Goal: Information Seeking & Learning: Learn about a topic

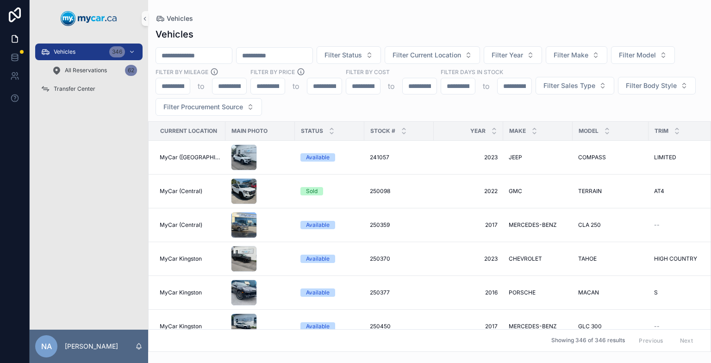
click at [232, 55] on input "scrollable content" at bounding box center [194, 55] width 76 height 13
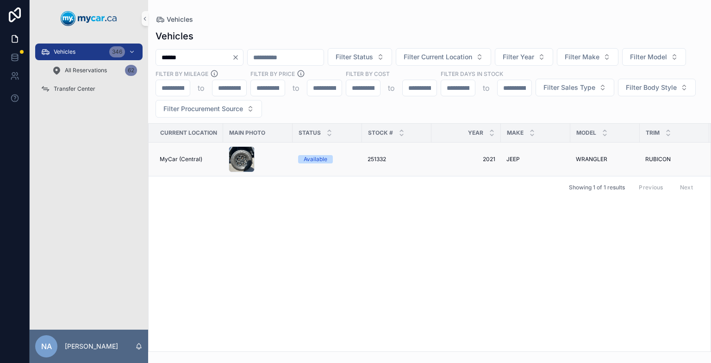
type input "******"
click at [272, 166] on div "scrollable content" at bounding box center [258, 159] width 58 height 26
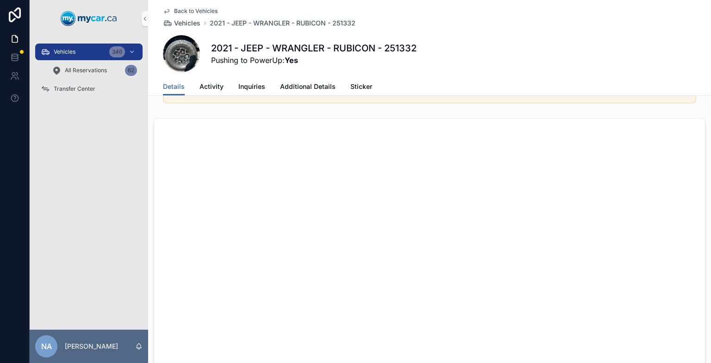
scroll to position [500, 0]
click at [163, 10] on icon "scrollable content" at bounding box center [166, 10] width 7 height 7
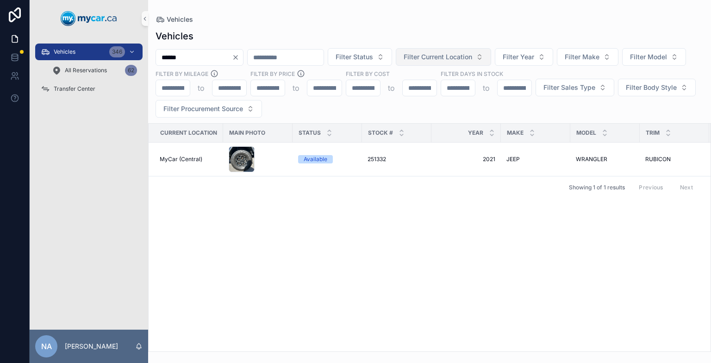
click at [467, 61] on span "Filter Current Location" at bounding box center [438, 56] width 69 height 9
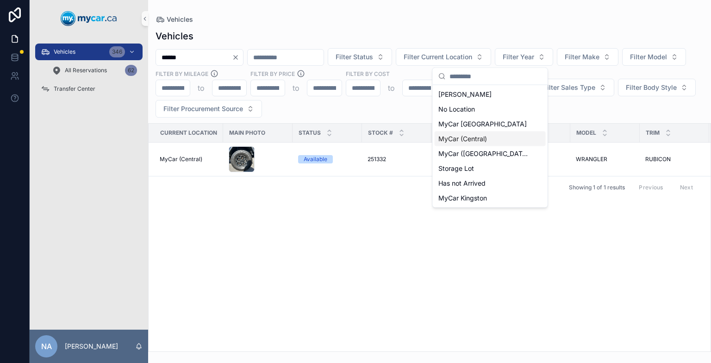
click at [463, 137] on span "MyCar (Central)" at bounding box center [463, 138] width 49 height 9
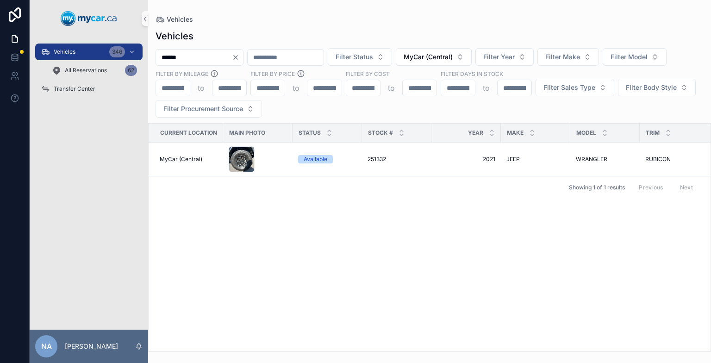
click at [238, 57] on icon "Clear" at bounding box center [236, 58] width 4 height 4
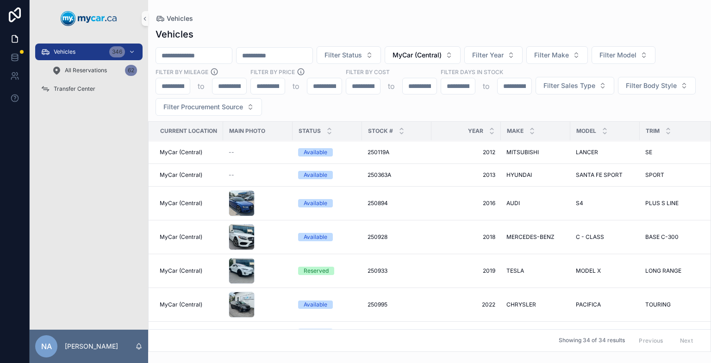
scroll to position [147, 0]
click at [280, 223] on div "scrollable content" at bounding box center [258, 236] width 58 height 26
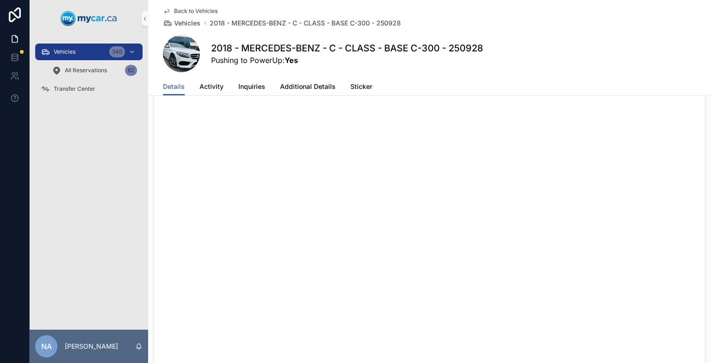
scroll to position [524, 0]
click at [166, 9] on icon "scrollable content" at bounding box center [166, 10] width 7 height 7
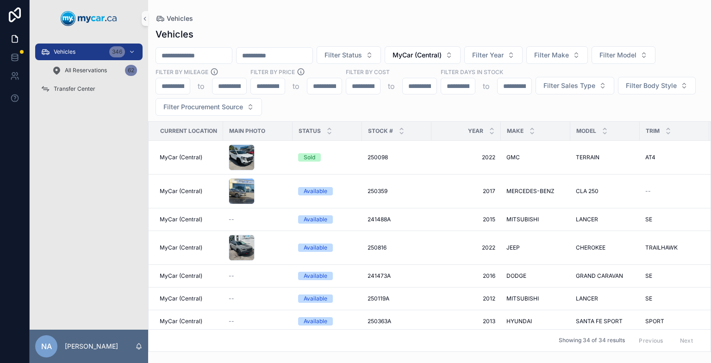
click at [226, 57] on input "scrollable content" at bounding box center [194, 55] width 76 height 13
type input "******"
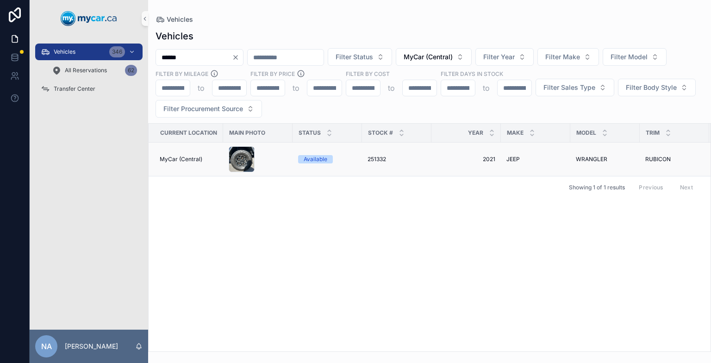
click at [272, 154] on div "scrollable content" at bounding box center [258, 159] width 58 height 26
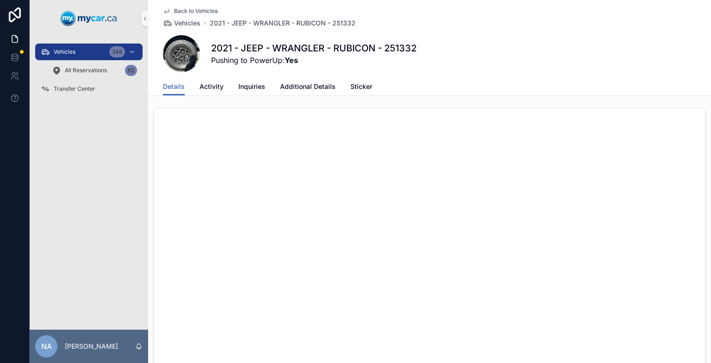
scroll to position [515, 0]
click at [164, 9] on icon "scrollable content" at bounding box center [166, 10] width 7 height 7
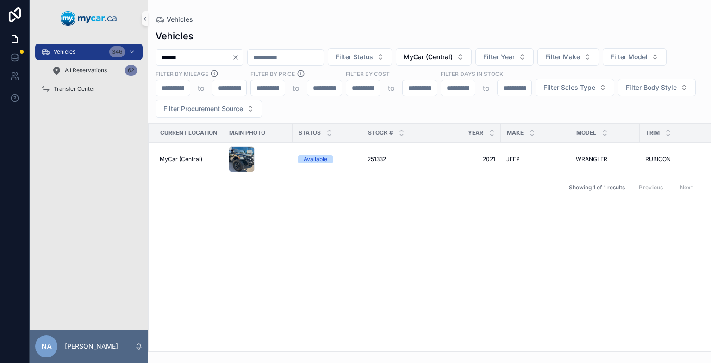
click at [239, 60] on icon "Clear" at bounding box center [235, 57] width 7 height 7
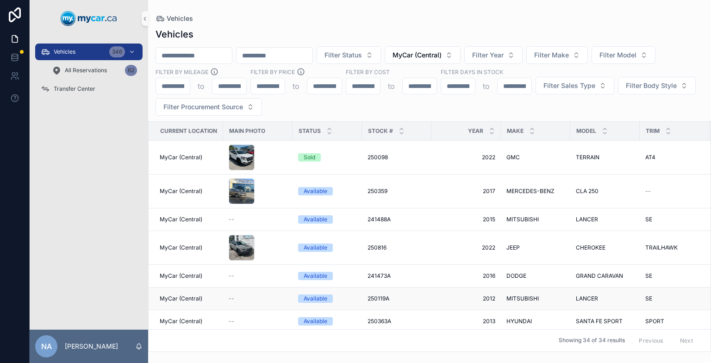
scroll to position [82, 0]
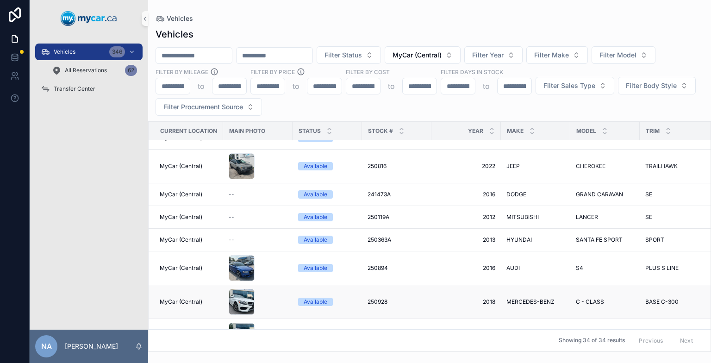
click at [264, 289] on div "scrollable content" at bounding box center [258, 302] width 58 height 26
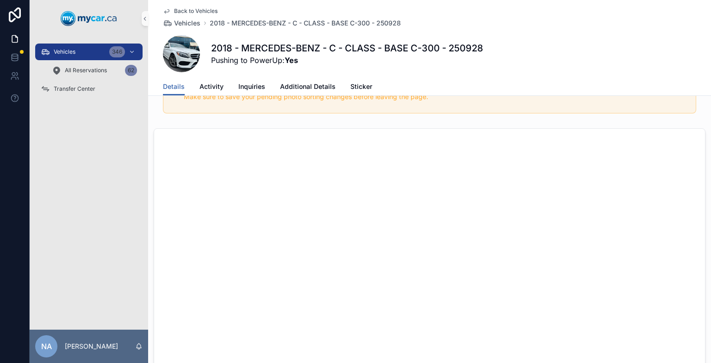
scroll to position [489, 0]
click at [164, 12] on icon "scrollable content" at bounding box center [166, 12] width 5 height 4
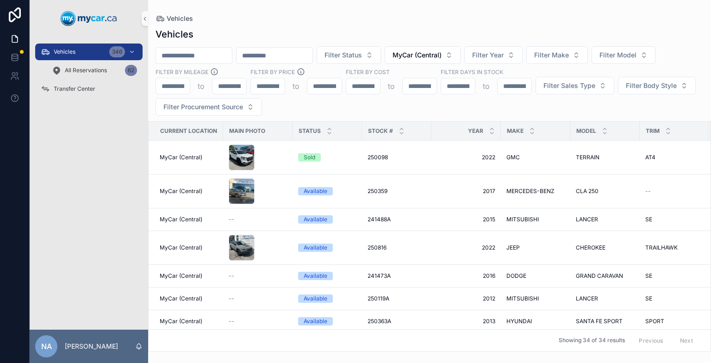
click at [209, 54] on input "scrollable content" at bounding box center [194, 55] width 76 height 13
type input "******"
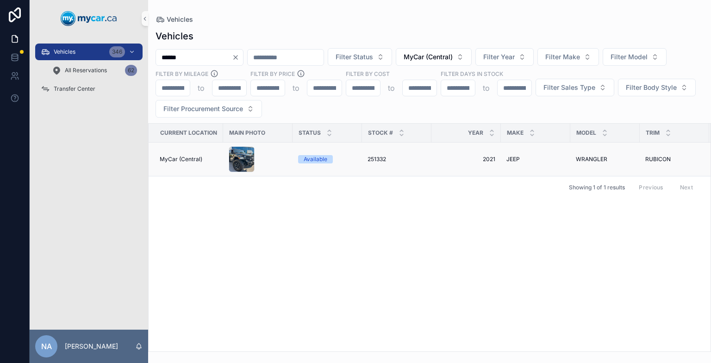
click at [280, 153] on div "scrollable content" at bounding box center [258, 159] width 58 height 26
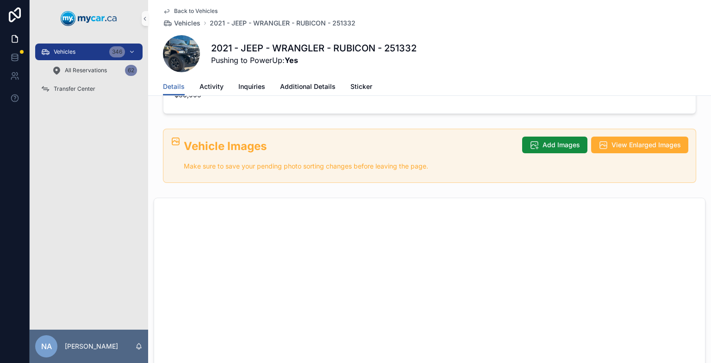
scroll to position [416, 0]
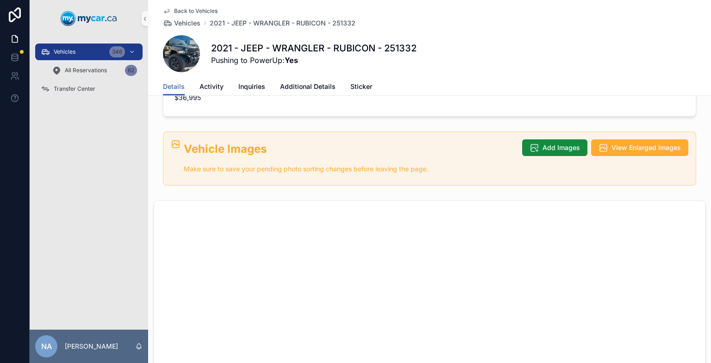
click at [164, 10] on icon "scrollable content" at bounding box center [166, 10] width 7 height 7
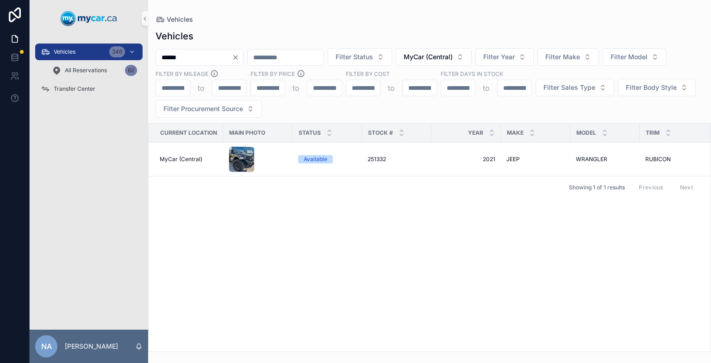
click at [232, 59] on input "******" at bounding box center [194, 57] width 76 height 13
click at [239, 60] on icon "Clear" at bounding box center [235, 57] width 7 height 7
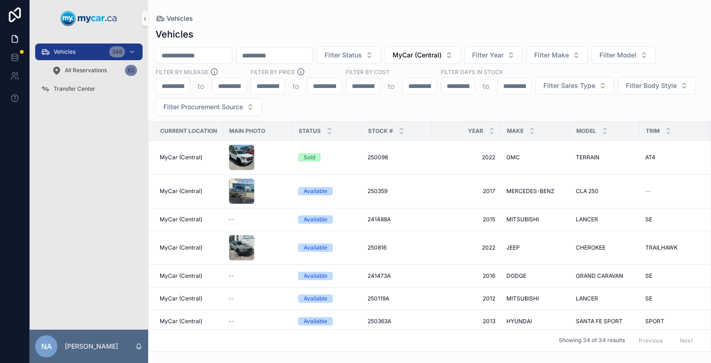
click at [232, 52] on input "scrollable content" at bounding box center [194, 55] width 76 height 13
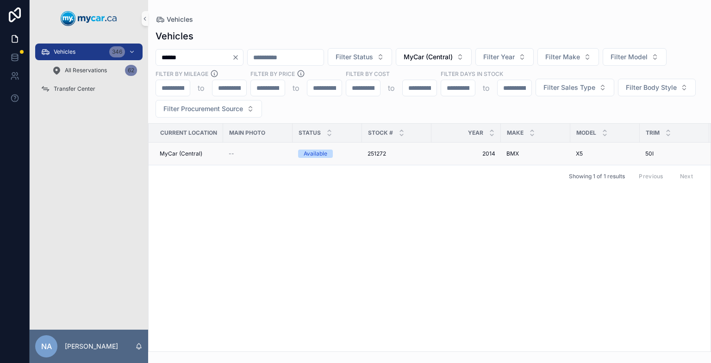
type input "******"
click at [346, 151] on div "Available" at bounding box center [327, 154] width 58 height 8
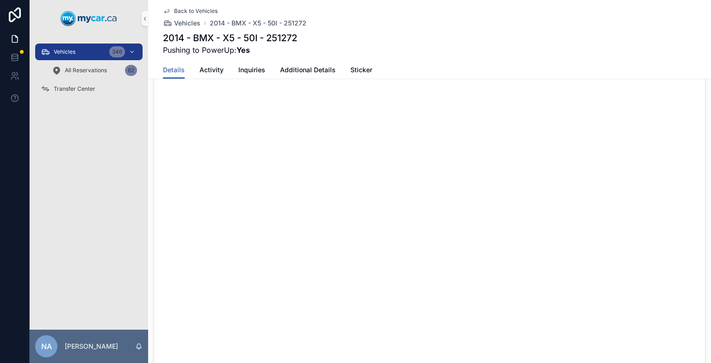
scroll to position [507, 0]
click at [163, 9] on icon "scrollable content" at bounding box center [166, 10] width 7 height 7
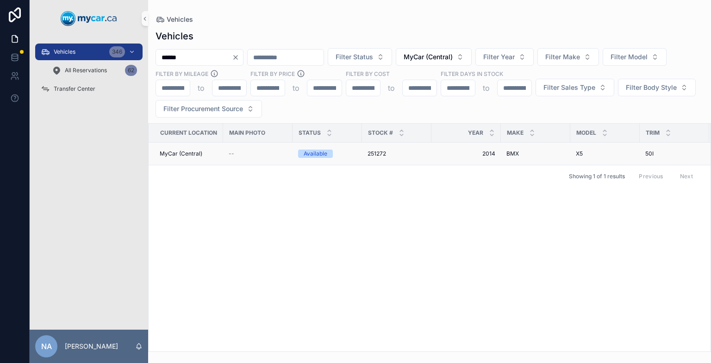
click at [276, 150] on div "--" at bounding box center [258, 153] width 58 height 7
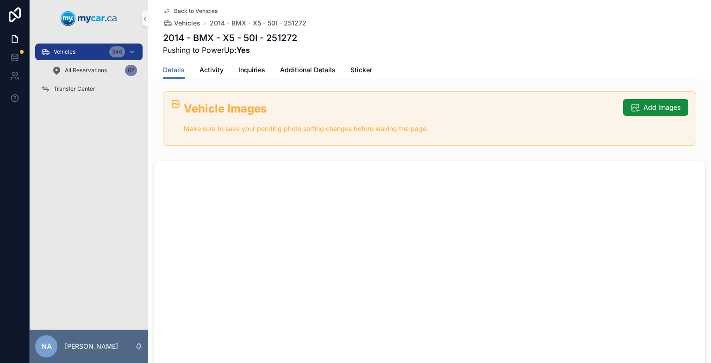
scroll to position [319, 0]
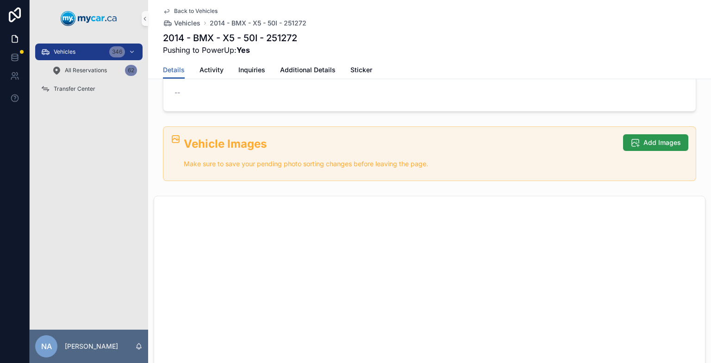
click at [480, 144] on span "Add Images" at bounding box center [663, 142] width 38 height 9
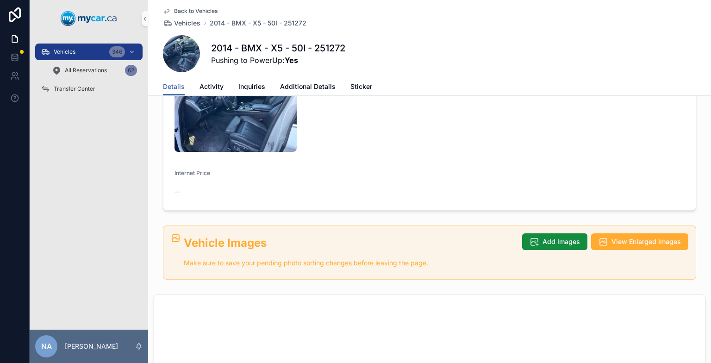
scroll to position [335, 0]
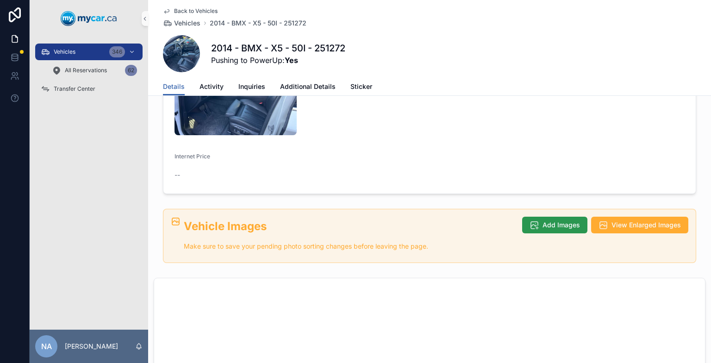
click at [480, 220] on span "Add Images" at bounding box center [562, 224] width 38 height 9
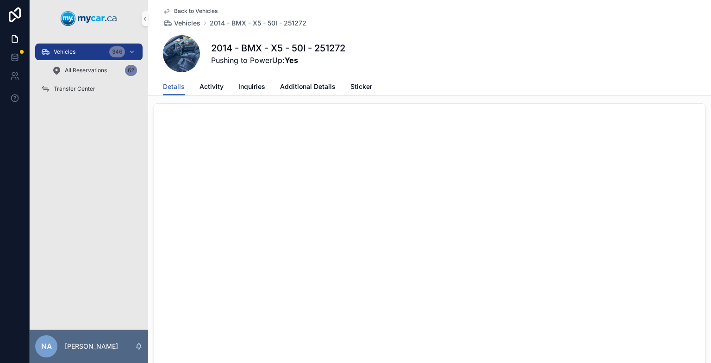
scroll to position [509, 0]
click at [291, 85] on span "Additional Details" at bounding box center [308, 86] width 56 height 9
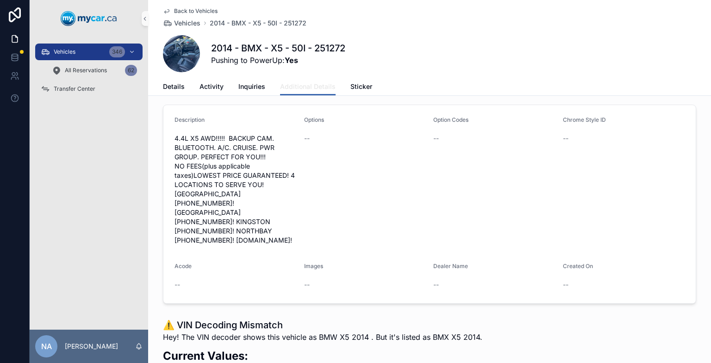
scroll to position [434, 0]
click at [176, 82] on span "Details" at bounding box center [174, 86] width 22 height 9
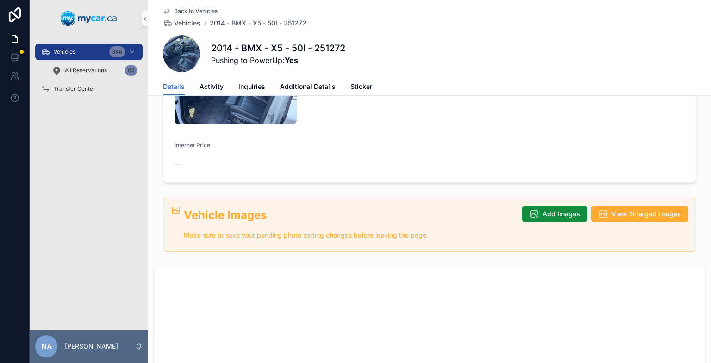
scroll to position [344, 0]
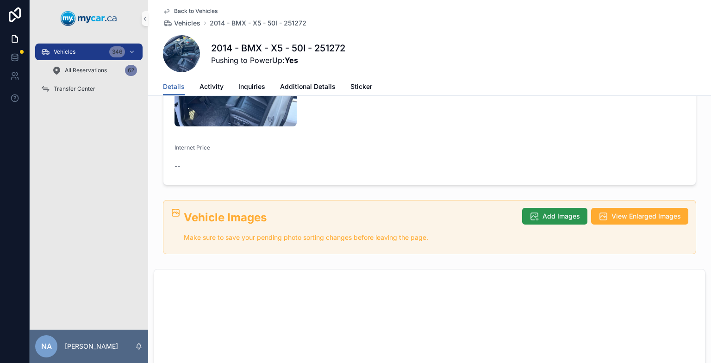
click at [480, 208] on button "Add Images" at bounding box center [554, 216] width 65 height 17
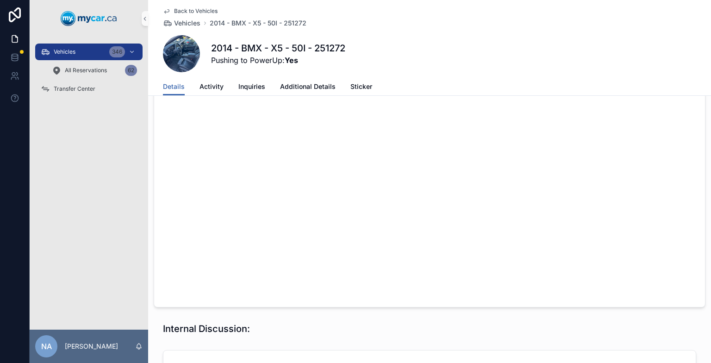
scroll to position [672, 0]
click at [163, 9] on icon "scrollable content" at bounding box center [166, 10] width 7 height 7
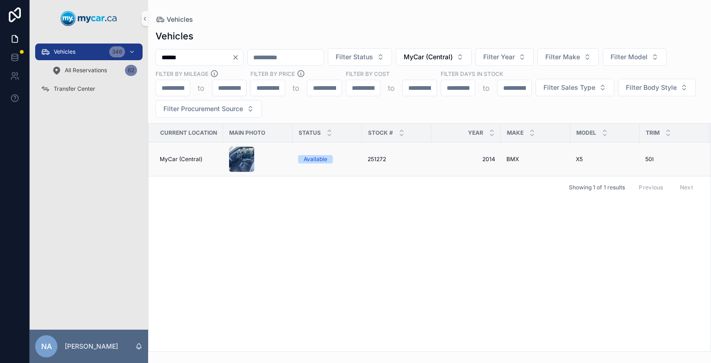
click at [275, 159] on div "scrollable content" at bounding box center [258, 159] width 58 height 26
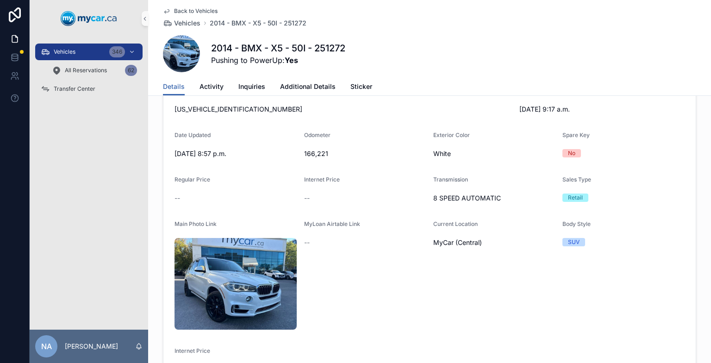
scroll to position [61, 0]
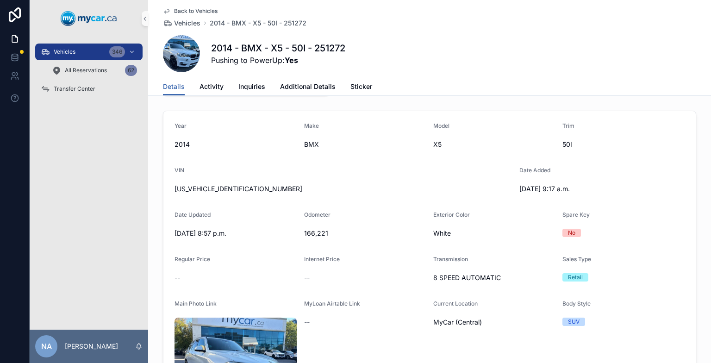
click at [164, 11] on icon "scrollable content" at bounding box center [166, 12] width 5 height 4
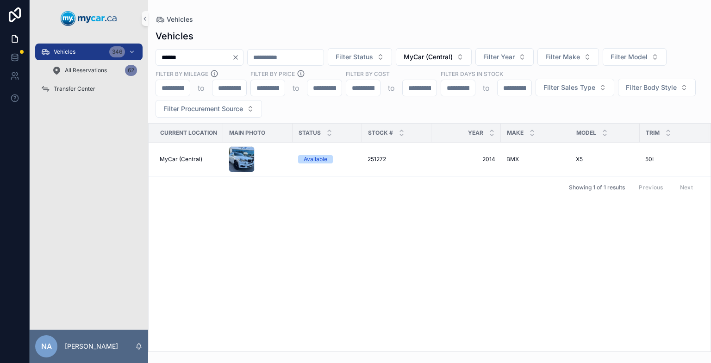
click at [204, 56] on input "******" at bounding box center [194, 57] width 76 height 13
type input "*"
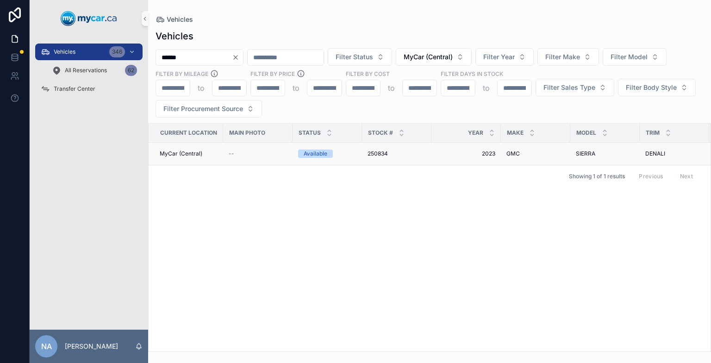
type input "******"
click at [272, 150] on div "--" at bounding box center [258, 153] width 58 height 7
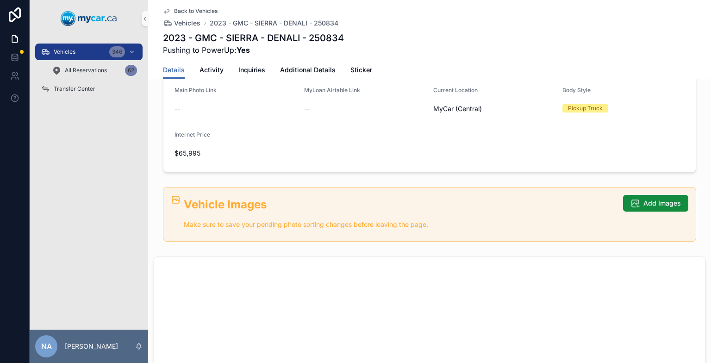
scroll to position [263, 0]
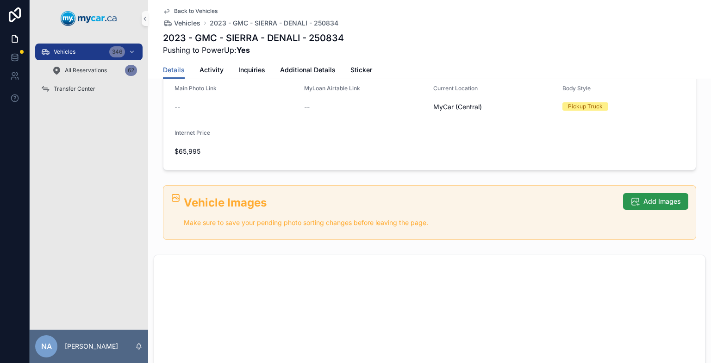
click at [480, 202] on icon "scrollable content" at bounding box center [635, 201] width 9 height 9
click at [480, 200] on button "Add Images" at bounding box center [655, 201] width 65 height 17
click at [480, 194] on button "Add Images" at bounding box center [655, 201] width 65 height 17
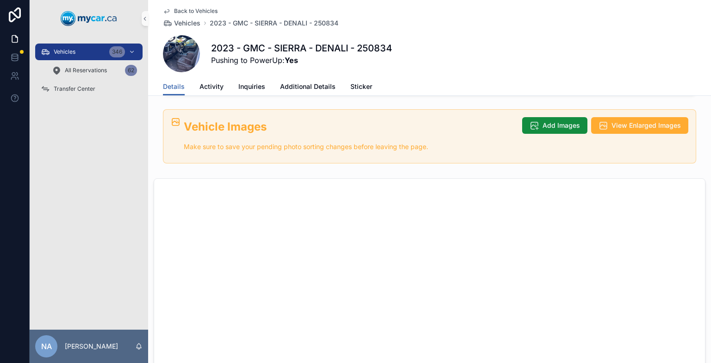
scroll to position [439, 0]
click at [167, 11] on link "Back to Vehicles" at bounding box center [190, 10] width 55 height 7
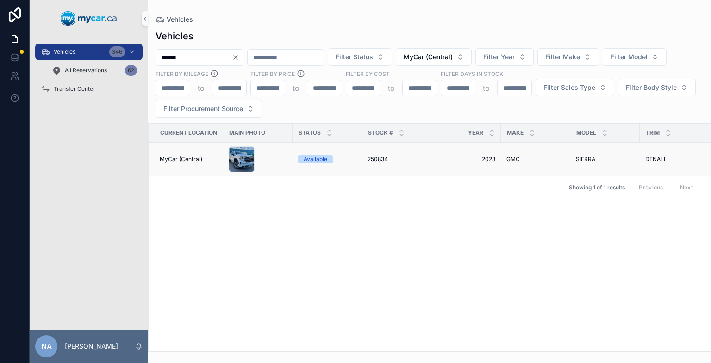
click at [279, 159] on div "scrollable content" at bounding box center [258, 159] width 58 height 26
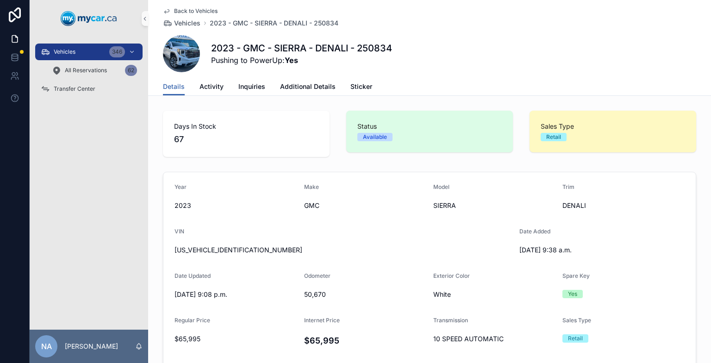
click at [163, 14] on icon "scrollable content" at bounding box center [166, 10] width 7 height 7
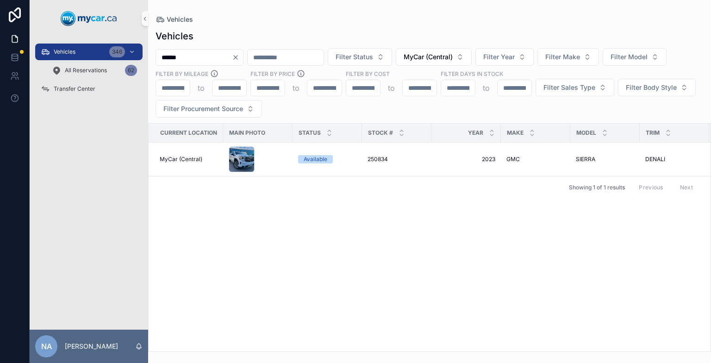
click at [170, 58] on input "******" at bounding box center [194, 57] width 76 height 13
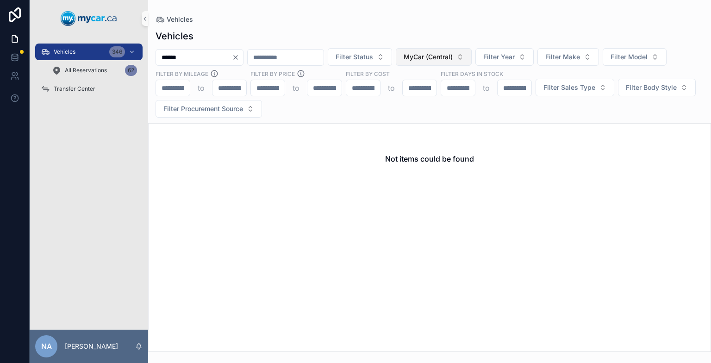
type input "******"
click at [453, 54] on span "MyCar (Central)" at bounding box center [428, 56] width 49 height 9
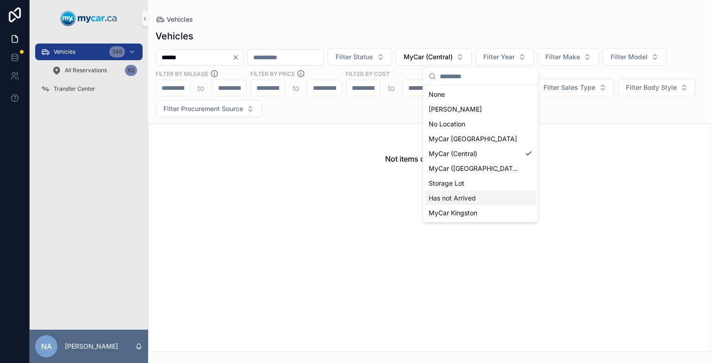
click at [459, 195] on span "Has not Arrived" at bounding box center [452, 198] width 47 height 9
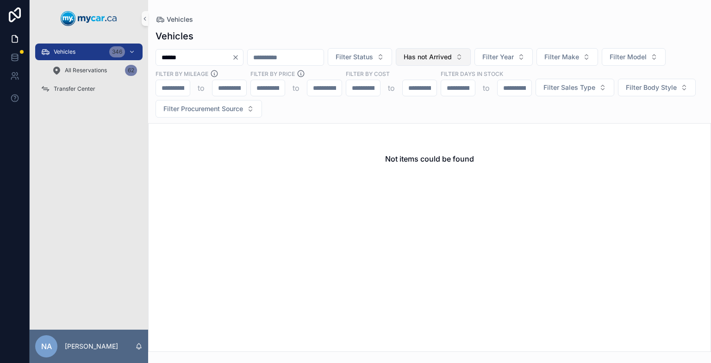
click at [452, 61] on span "Has not Arrived" at bounding box center [428, 56] width 48 height 9
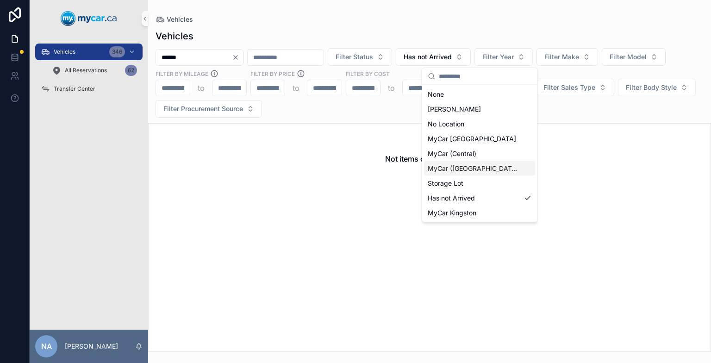
click at [474, 167] on span "MyCar ([GEOGRAPHIC_DATA])" at bounding box center [474, 168] width 93 height 9
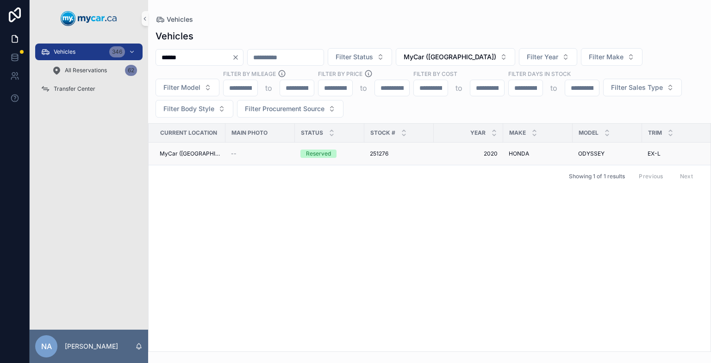
click at [283, 154] on td "--" at bounding box center [260, 154] width 69 height 23
click at [239, 56] on icon "Clear" at bounding box center [235, 57] width 7 height 7
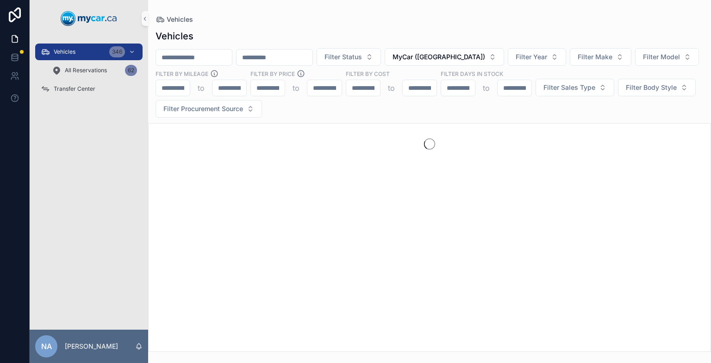
click at [229, 56] on input "scrollable content" at bounding box center [194, 57] width 76 height 13
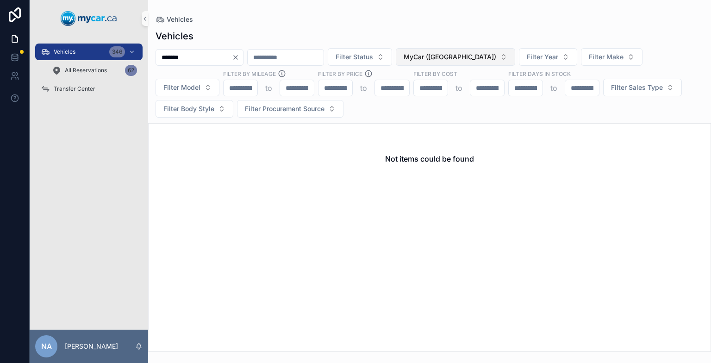
click at [480, 49] on button "MyCar ([GEOGRAPHIC_DATA])" at bounding box center [456, 57] width 120 height 18
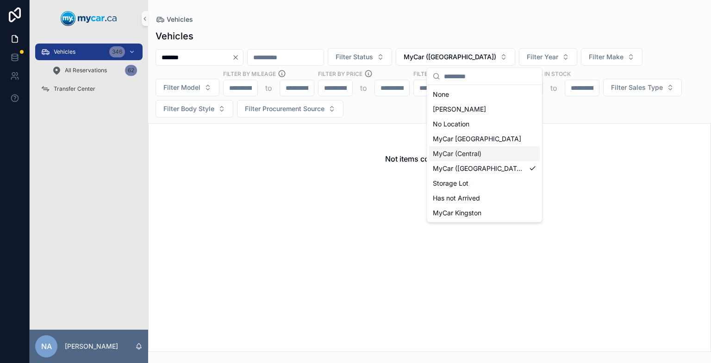
click at [469, 155] on span "MyCar (Central)" at bounding box center [457, 153] width 49 height 9
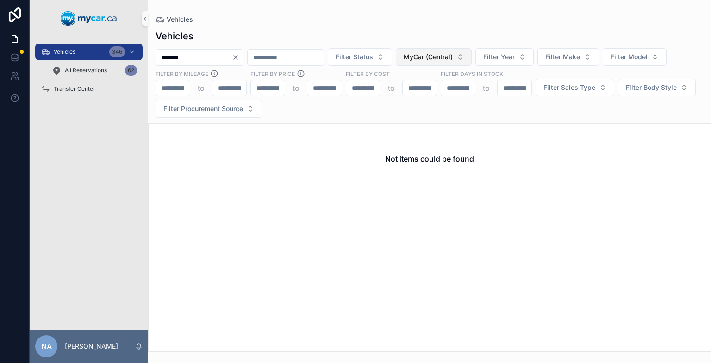
click at [472, 56] on button "MyCar (Central)" at bounding box center [434, 57] width 76 height 18
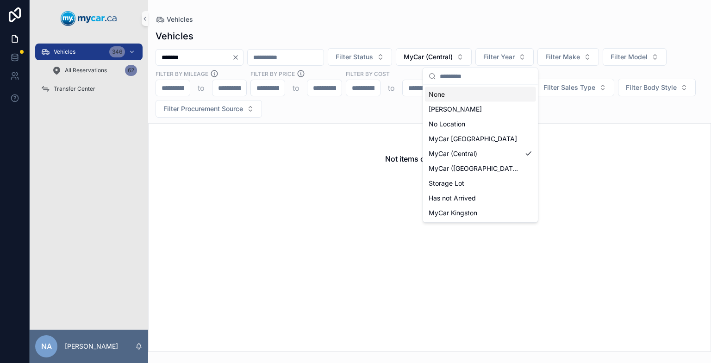
click at [469, 95] on div "None" at bounding box center [480, 94] width 111 height 15
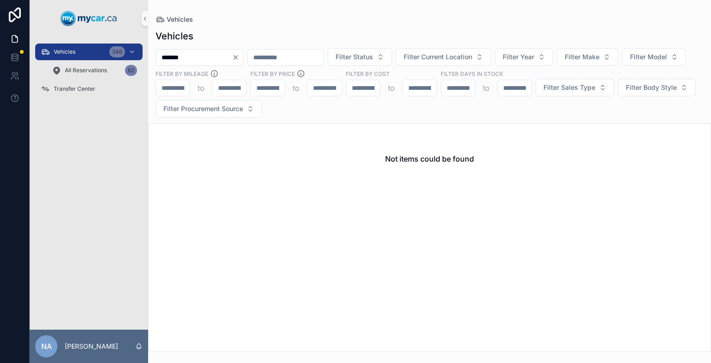
click at [196, 55] on input "*******" at bounding box center [194, 57] width 76 height 13
click at [182, 58] on input "*******" at bounding box center [194, 57] width 76 height 13
click at [182, 58] on input "*****" at bounding box center [194, 57] width 76 height 13
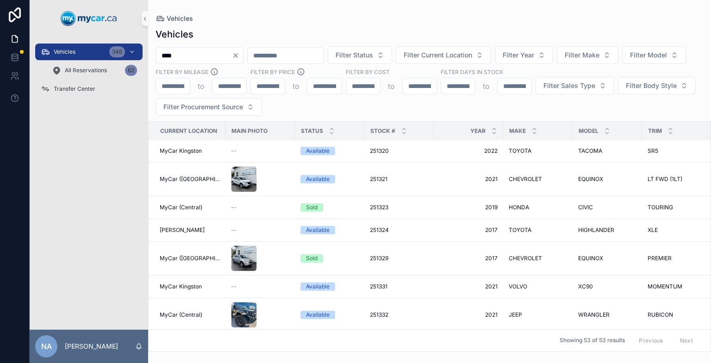
scroll to position [217, 0]
type input "****"
click at [239, 55] on icon "Clear" at bounding box center [235, 55] width 7 height 7
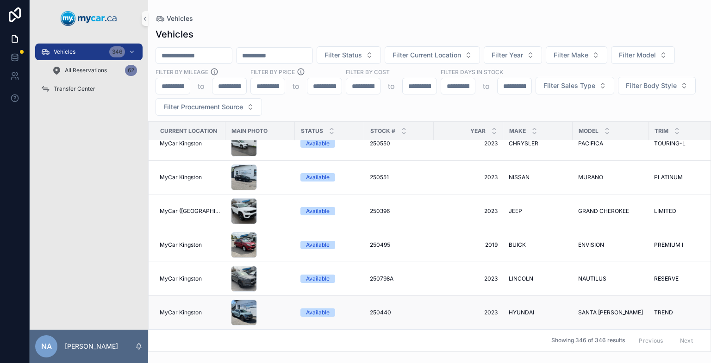
scroll to position [369, 0]
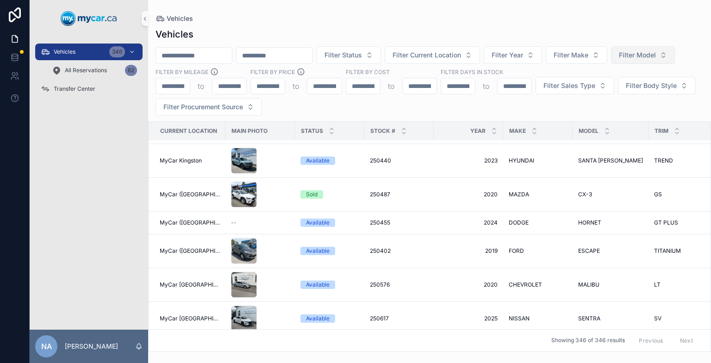
click at [480, 64] on button "Filter Model" at bounding box center [643, 55] width 64 height 18
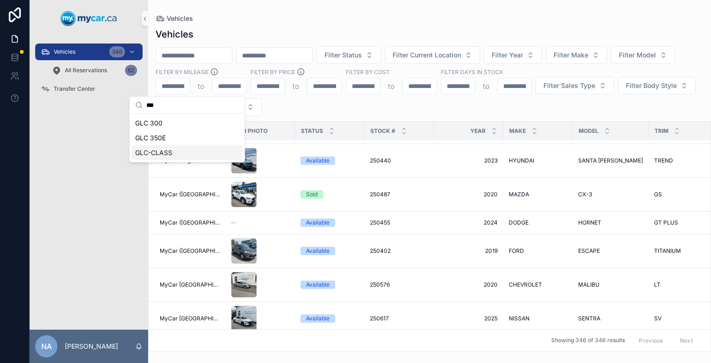
type input "***"
click at [165, 156] on span "GLC-CLASS" at bounding box center [153, 152] width 37 height 9
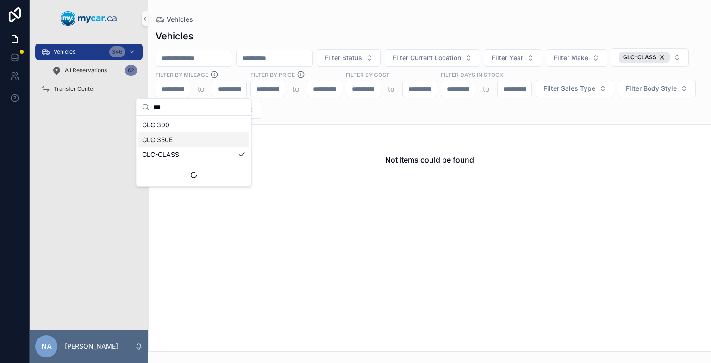
click at [155, 141] on span "GLC 350E" at bounding box center [157, 139] width 31 height 9
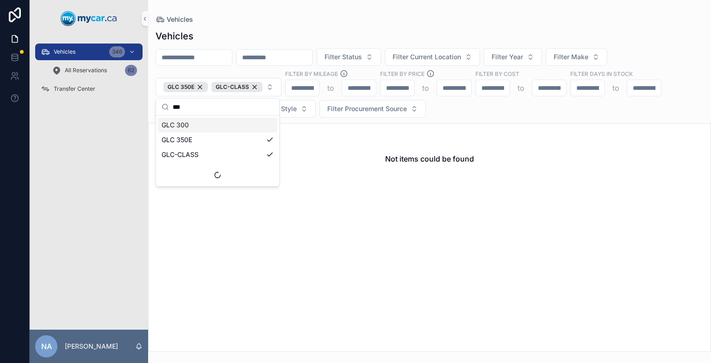
click at [183, 123] on span "GLC 300" at bounding box center [175, 124] width 27 height 9
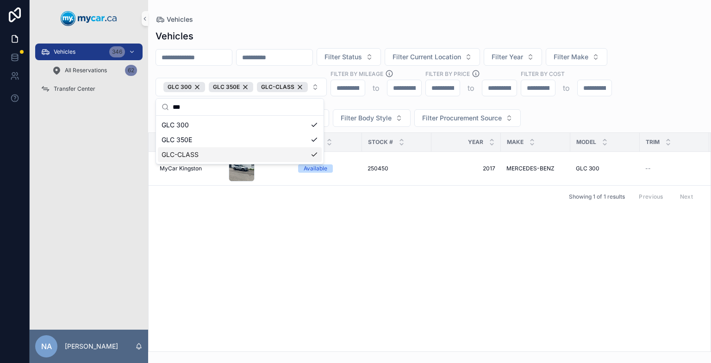
click at [391, 240] on div "Current Location Main Photo Status Stock # Year Make Model Trim Exterior Color …" at bounding box center [430, 242] width 562 height 219
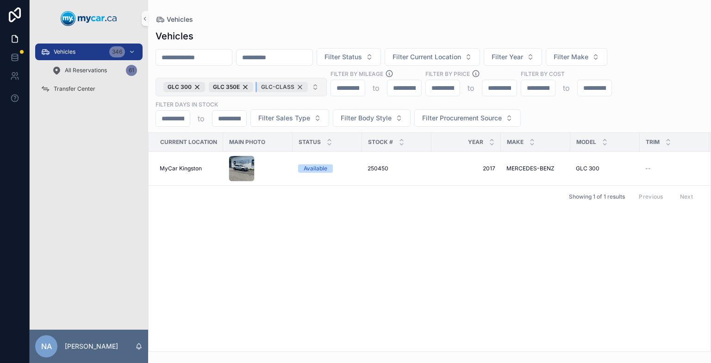
click at [296, 90] on div "GLC-CLASS" at bounding box center [282, 87] width 51 height 10
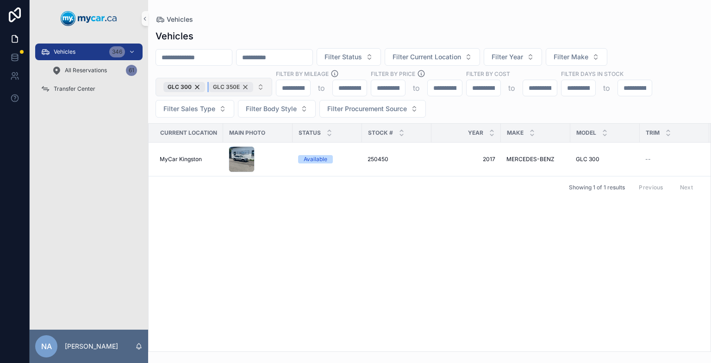
click at [246, 86] on div "GLC 350E" at bounding box center [231, 87] width 44 height 10
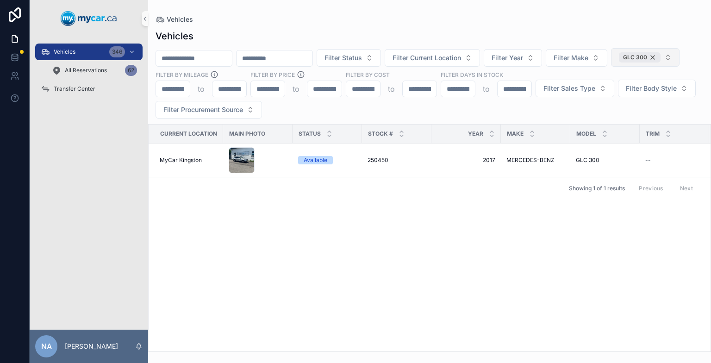
click at [480, 63] on div "GLC 300" at bounding box center [640, 57] width 42 height 10
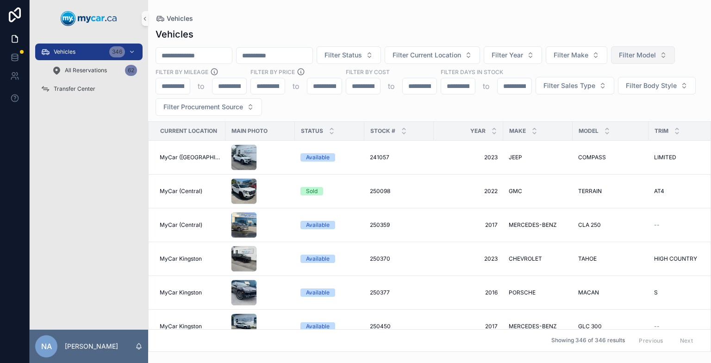
click at [480, 60] on span "Filter Model" at bounding box center [637, 54] width 37 height 9
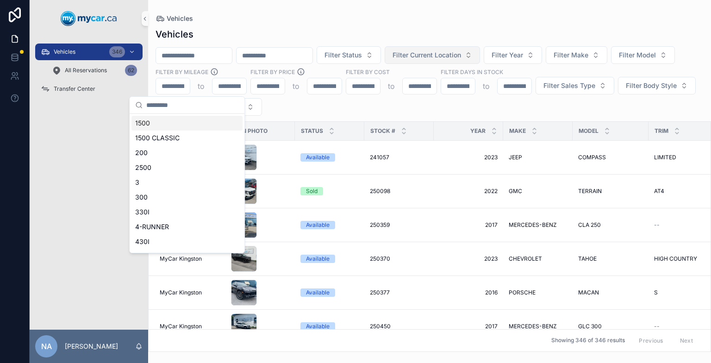
click at [440, 56] on span "Filter Current Location" at bounding box center [427, 54] width 69 height 9
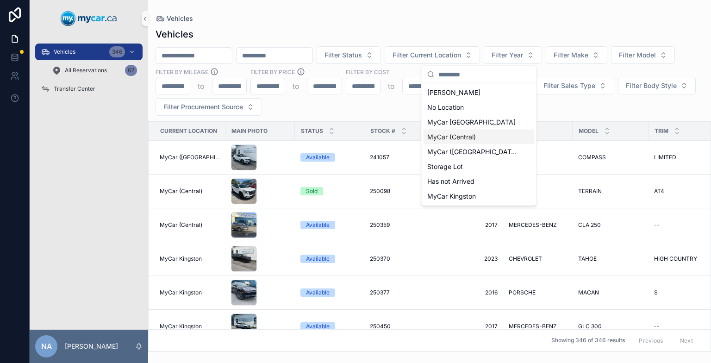
click at [452, 130] on div "MyCar (Central)" at bounding box center [479, 137] width 111 height 15
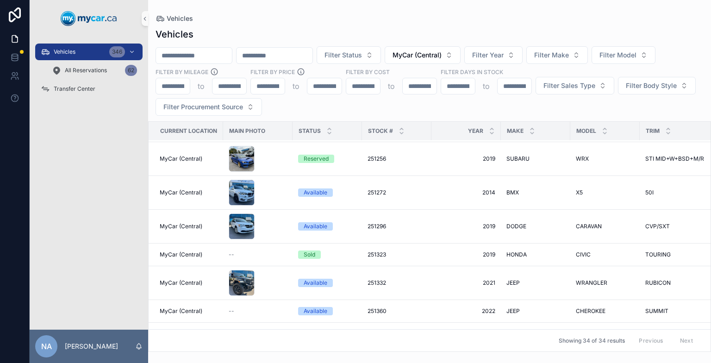
scroll to position [707, 0]
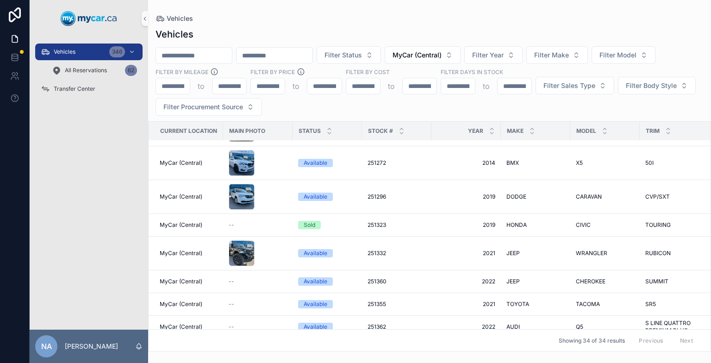
click at [347, 346] on div "Available" at bounding box center [327, 350] width 58 height 8
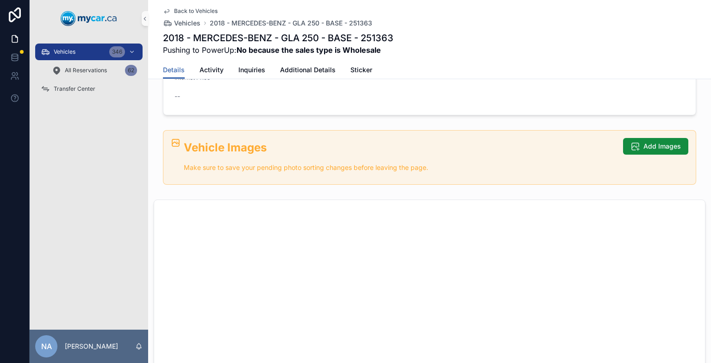
scroll to position [332, 0]
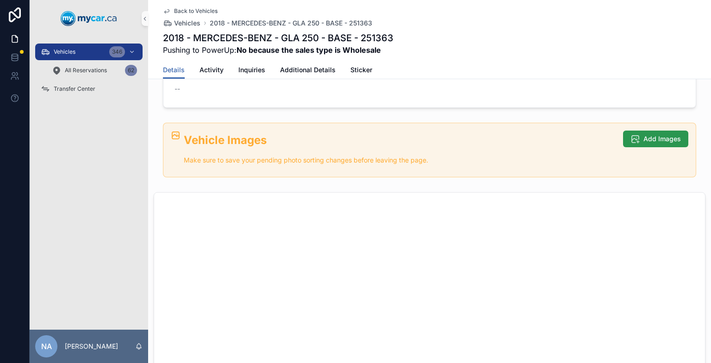
click at [480, 138] on icon "scrollable content" at bounding box center [635, 138] width 9 height 9
click at [480, 139] on span "Add Images" at bounding box center [663, 138] width 38 height 9
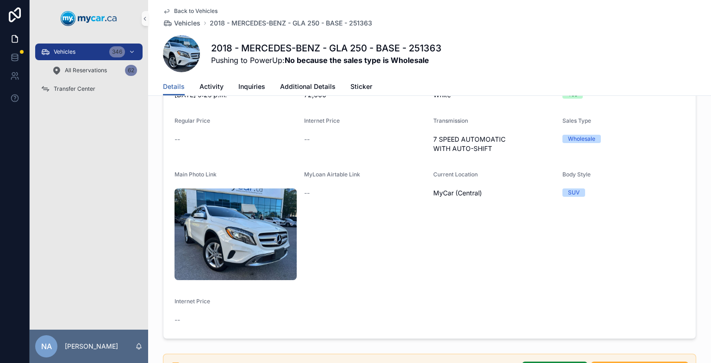
scroll to position [0, 0]
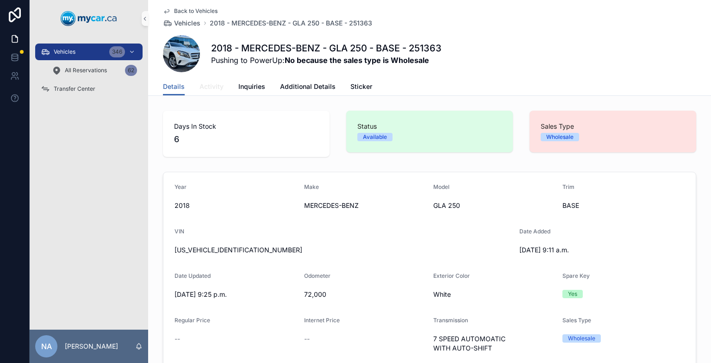
click at [211, 81] on link "Activity" at bounding box center [212, 87] width 24 height 19
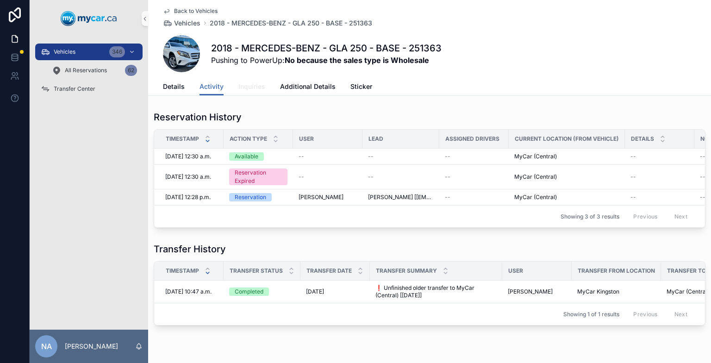
click at [252, 81] on link "Inquiries" at bounding box center [252, 87] width 27 height 19
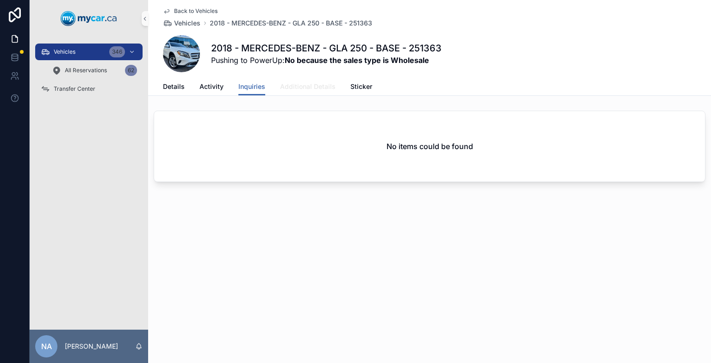
click at [284, 87] on span "Additional Details" at bounding box center [308, 86] width 56 height 9
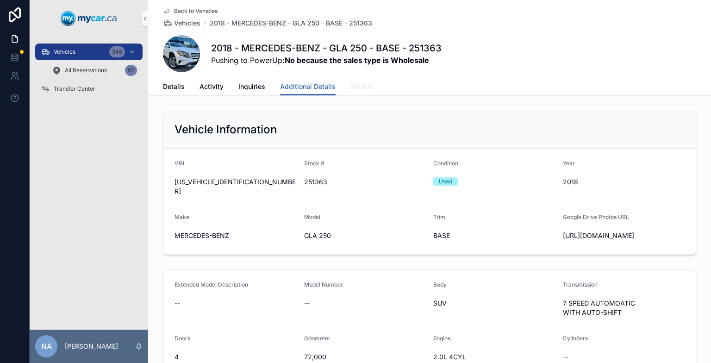
click at [351, 87] on span "Sticker" at bounding box center [362, 86] width 22 height 9
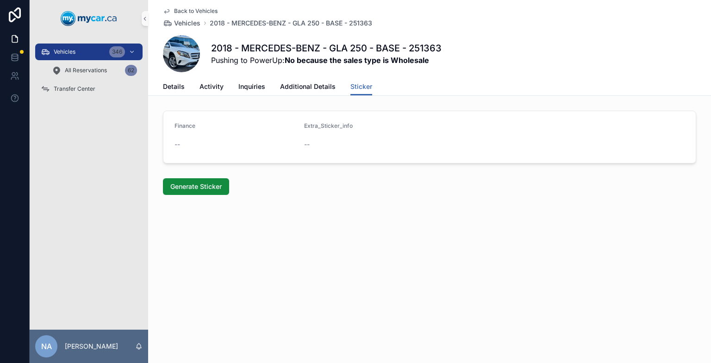
click at [167, 11] on icon "scrollable content" at bounding box center [166, 10] width 7 height 7
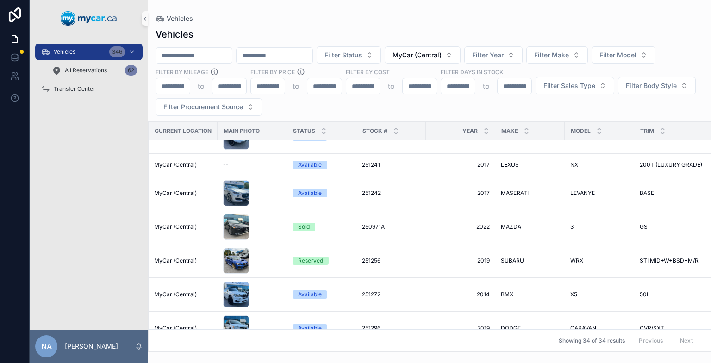
scroll to position [560, 6]
